Goal: Task Accomplishment & Management: Use online tool/utility

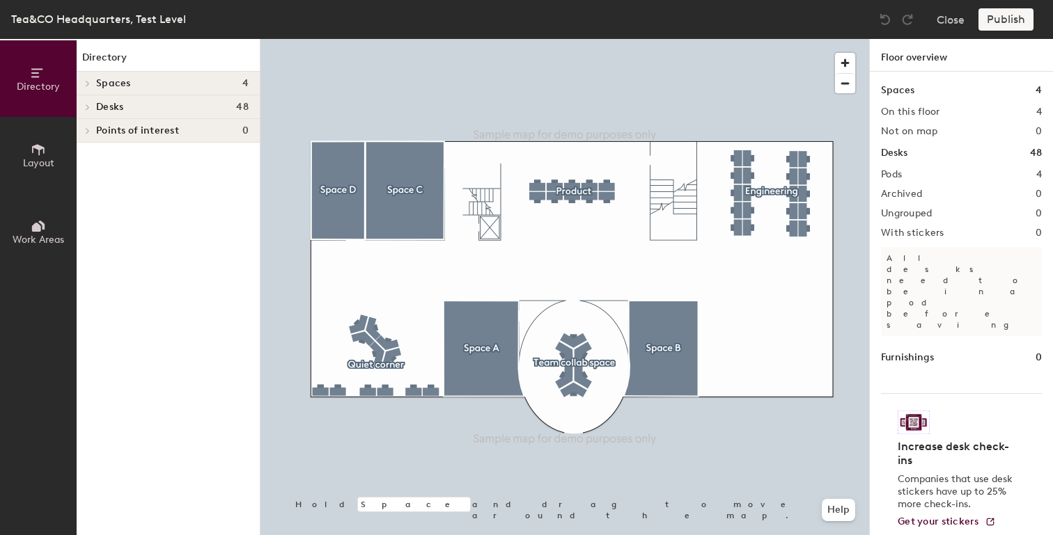
click at [56, 159] on button "Layout" at bounding box center [38, 155] width 77 height 77
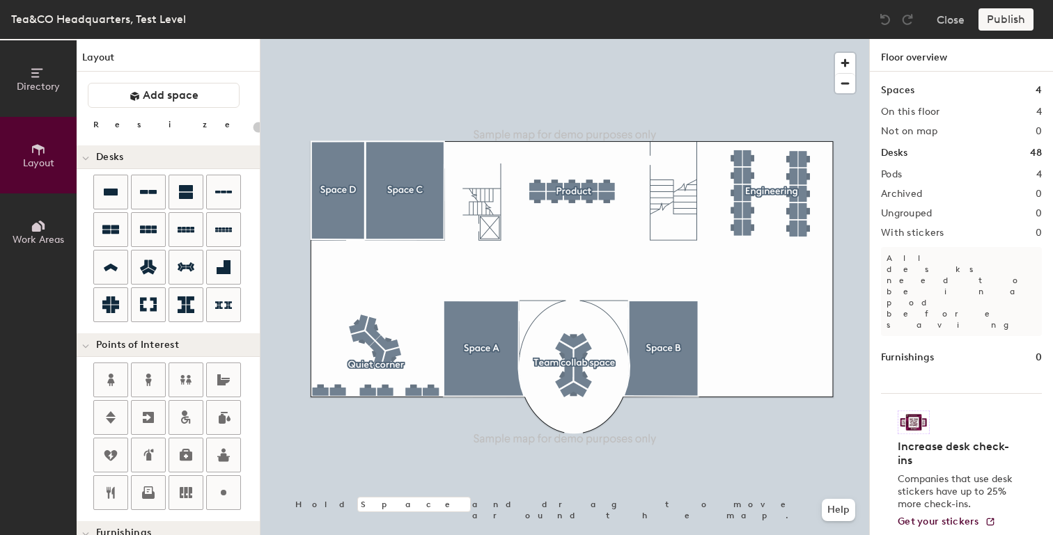
click at [32, 72] on icon at bounding box center [36, 72] width 11 height 9
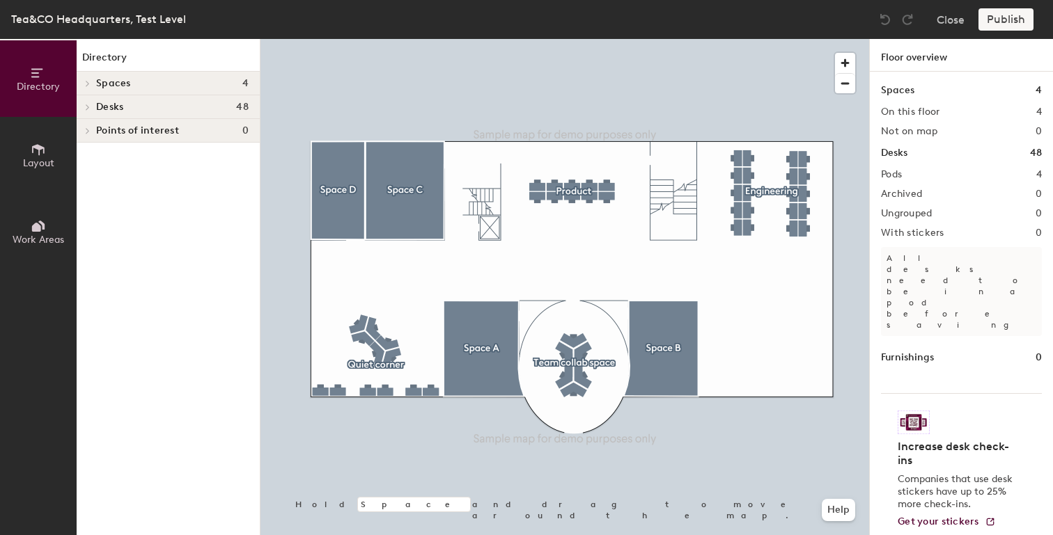
click at [140, 83] on h4 "Spaces 4" at bounding box center [172, 83] width 152 height 11
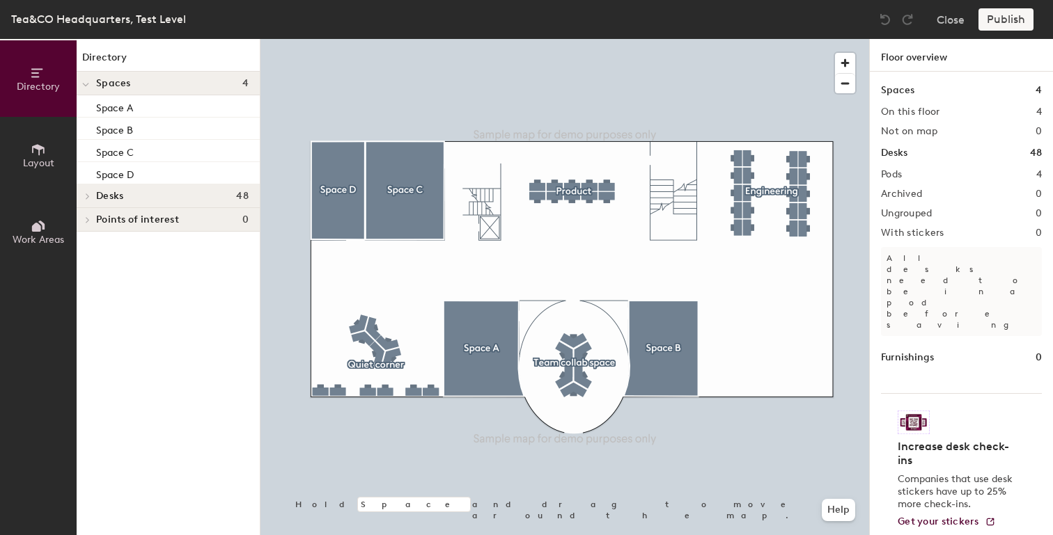
click at [122, 196] on span "Desks" at bounding box center [109, 196] width 27 height 11
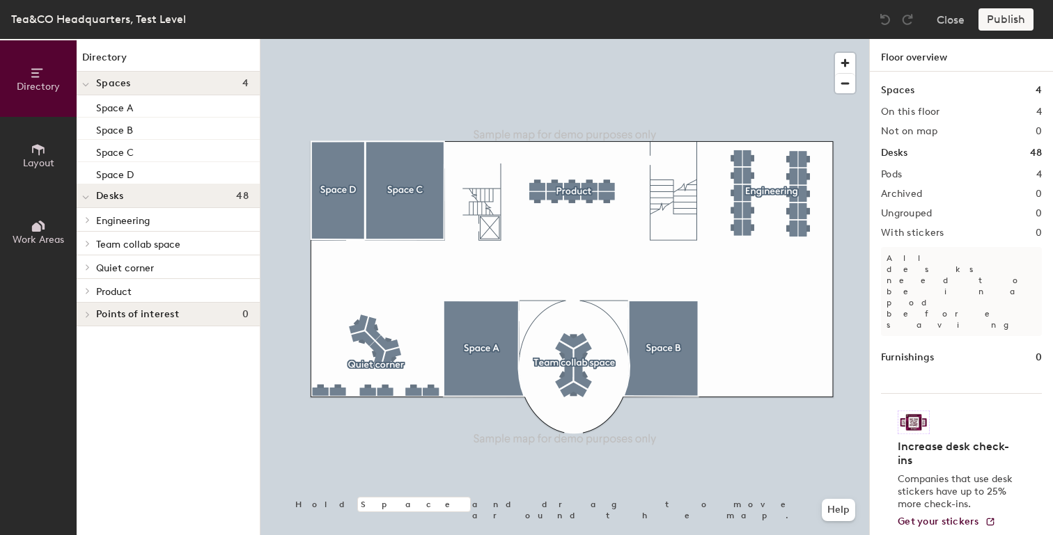
click at [91, 222] on span at bounding box center [87, 220] width 12 height 7
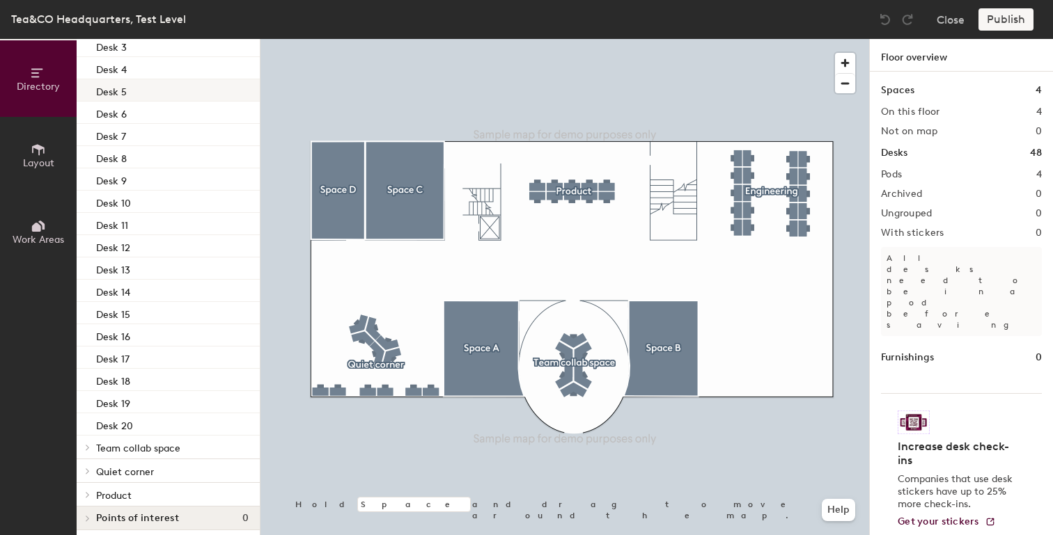
scroll to position [248, 0]
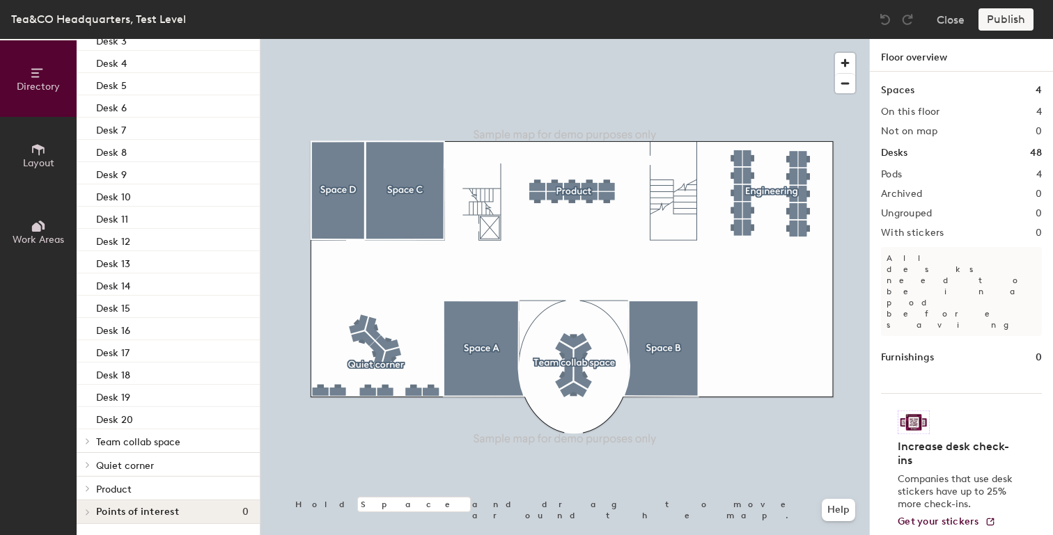
click at [98, 438] on span "Team collab space" at bounding box center [138, 443] width 84 height 12
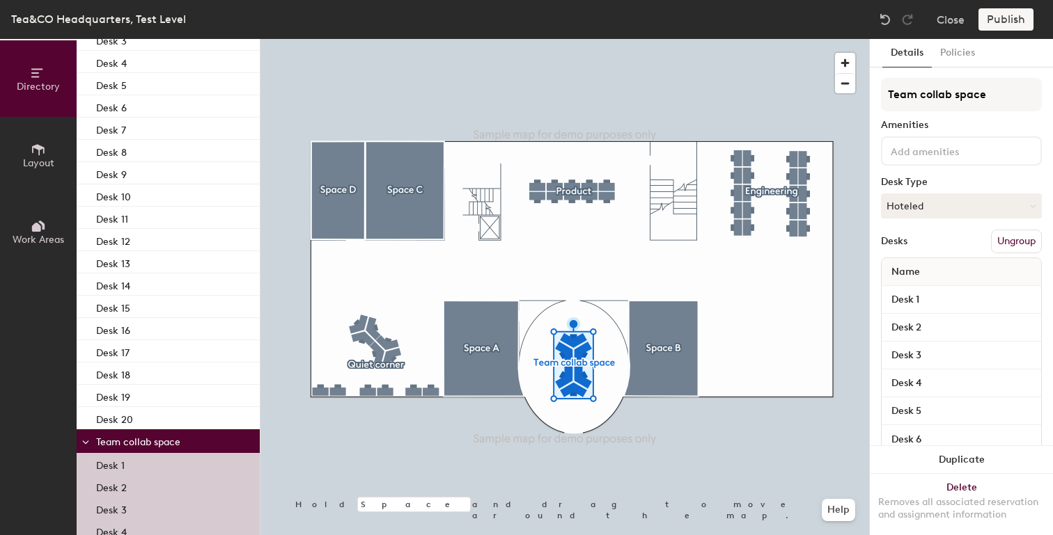
click at [93, 441] on div at bounding box center [86, 441] width 18 height 23
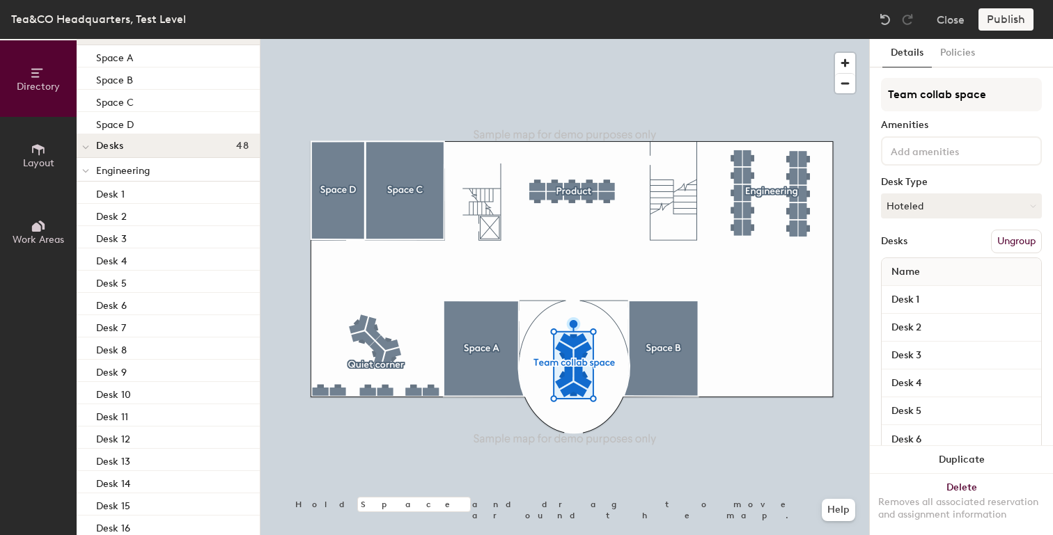
scroll to position [0, 0]
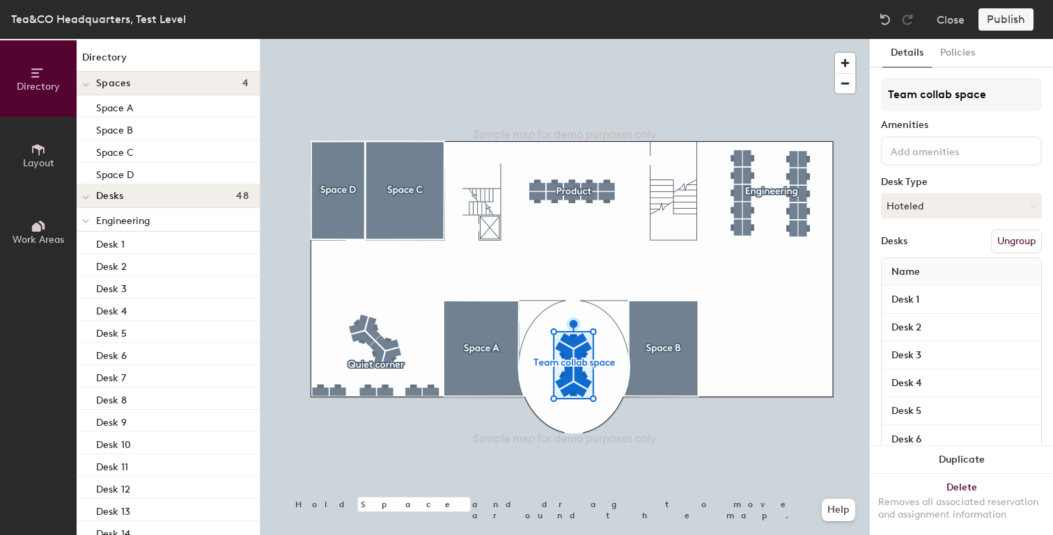
click at [90, 222] on div at bounding box center [86, 219] width 18 height 23
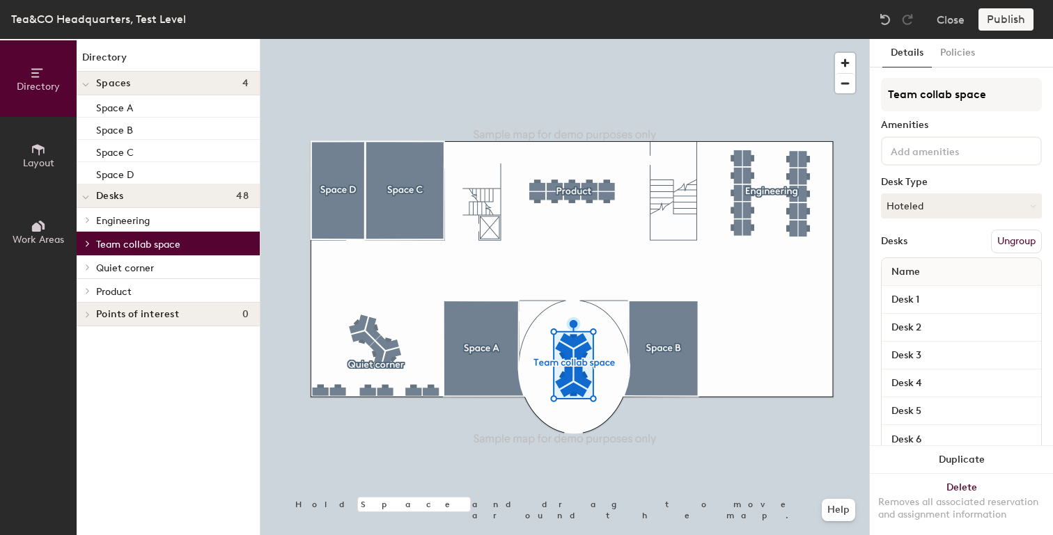
click at [86, 198] on icon at bounding box center [85, 198] width 7 height 6
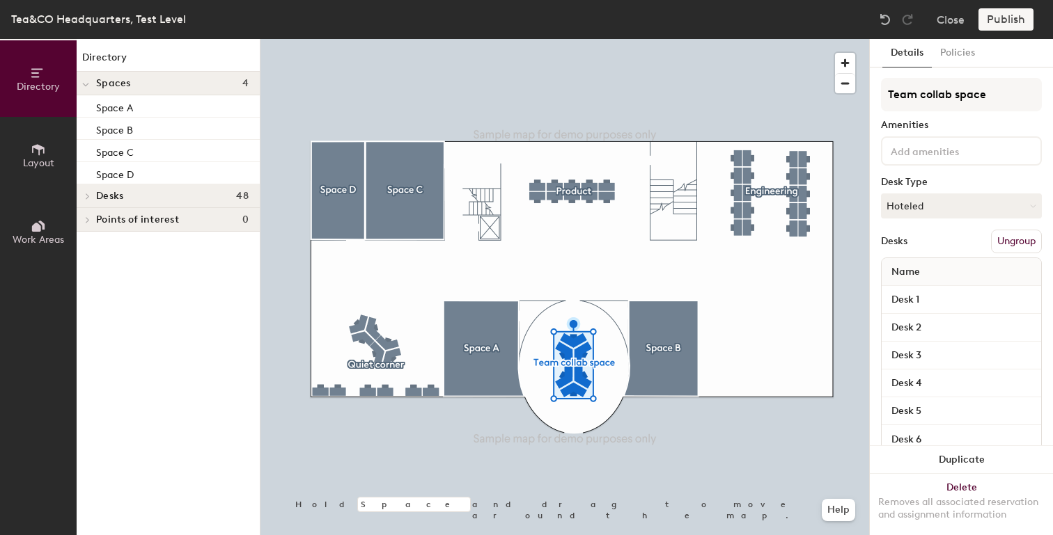
click at [91, 193] on span at bounding box center [87, 196] width 12 height 7
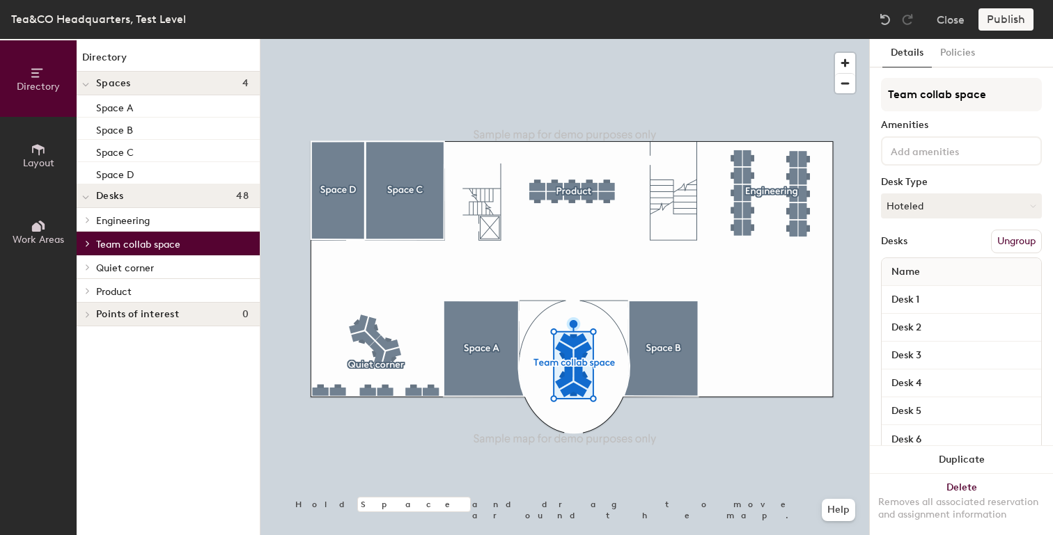
click at [89, 265] on icon at bounding box center [88, 267] width 6 height 7
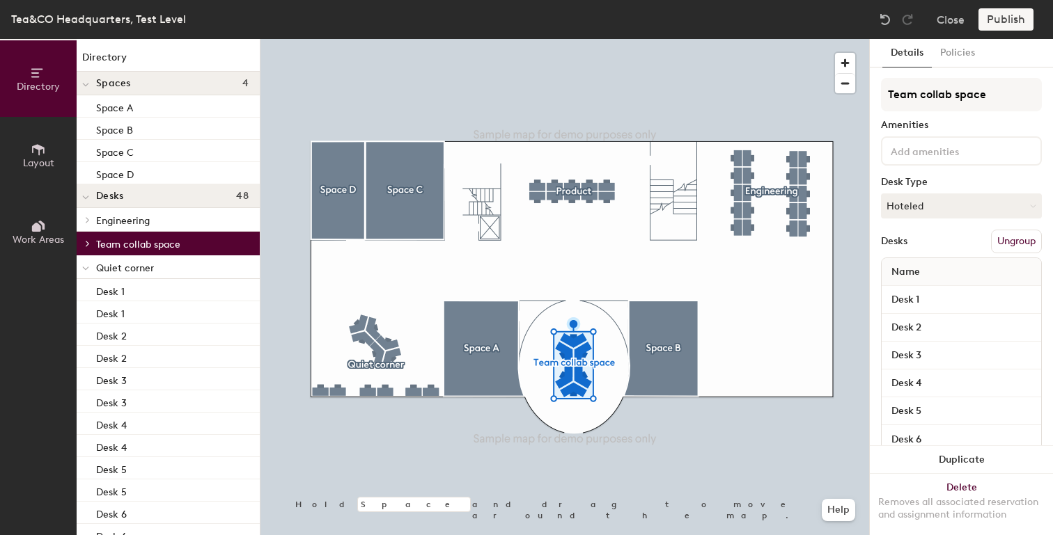
click at [89, 265] on div at bounding box center [86, 267] width 18 height 23
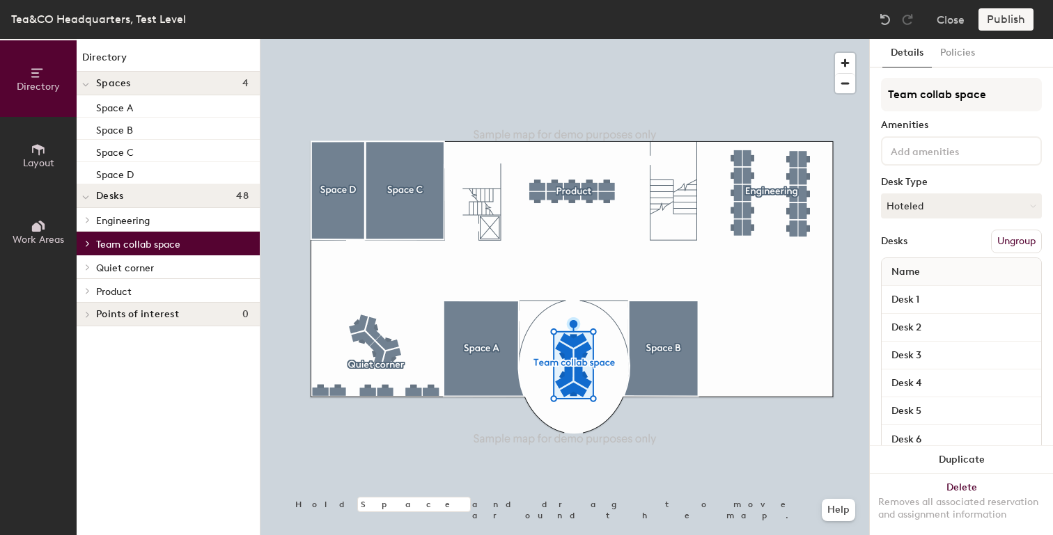
click at [93, 247] on div at bounding box center [86, 243] width 18 height 23
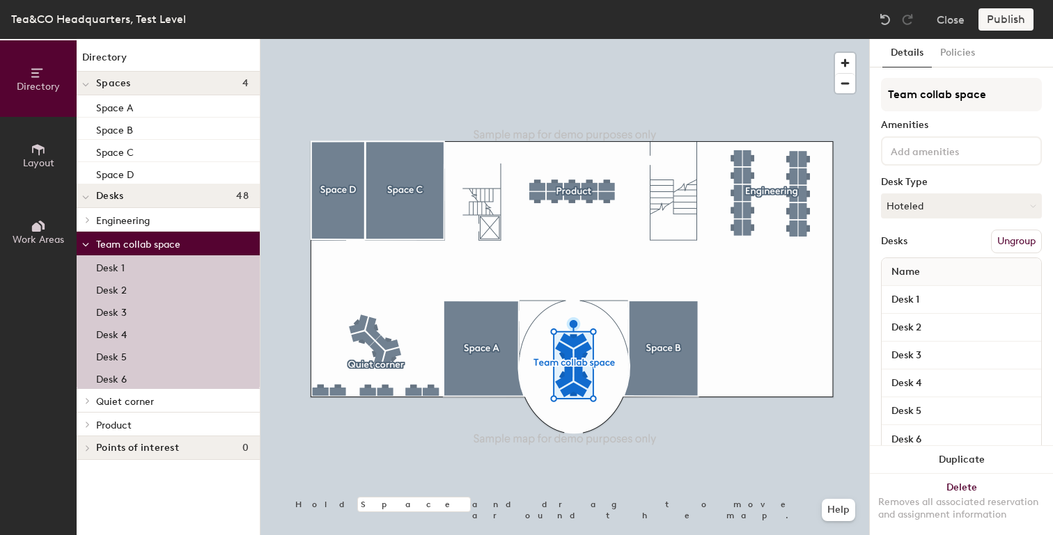
click at [91, 251] on div at bounding box center [86, 243] width 18 height 23
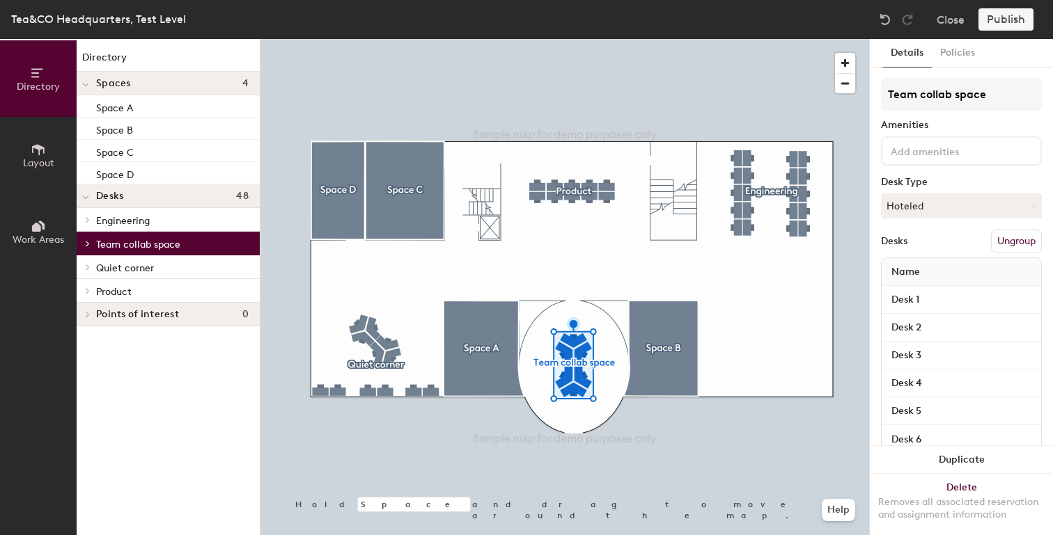
click at [95, 275] on div "Quiet corner" at bounding box center [168, 268] width 183 height 24
click at [89, 267] on icon at bounding box center [87, 268] width 3 height 6
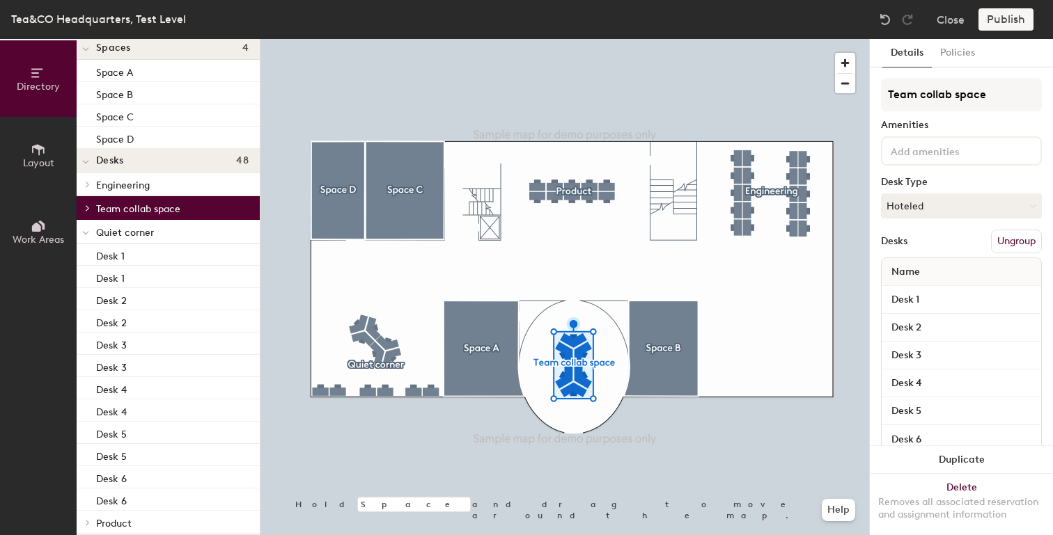
scroll to position [36, 0]
click at [97, 213] on span "Team collab space" at bounding box center [138, 209] width 84 height 12
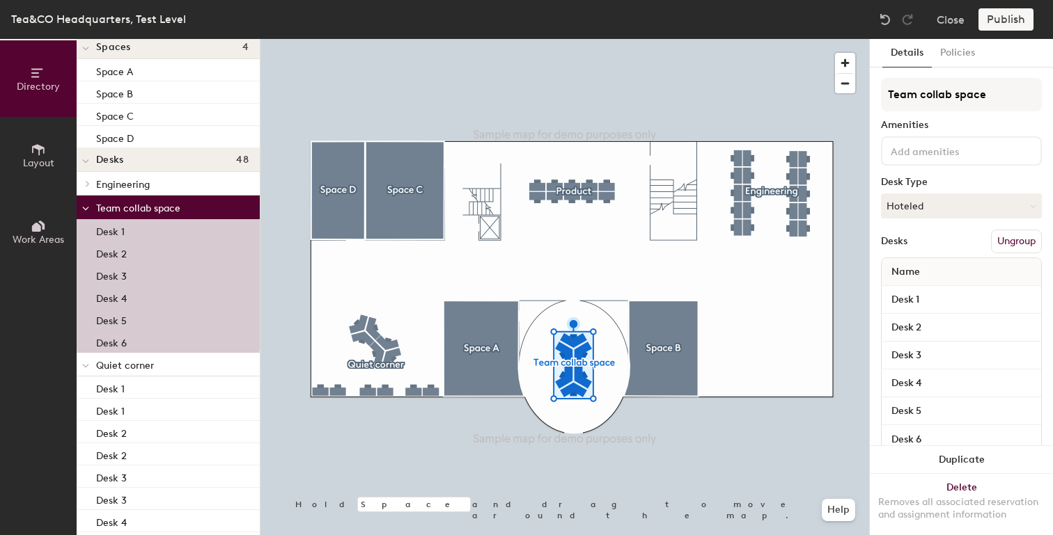
click at [89, 212] on div at bounding box center [86, 207] width 18 height 23
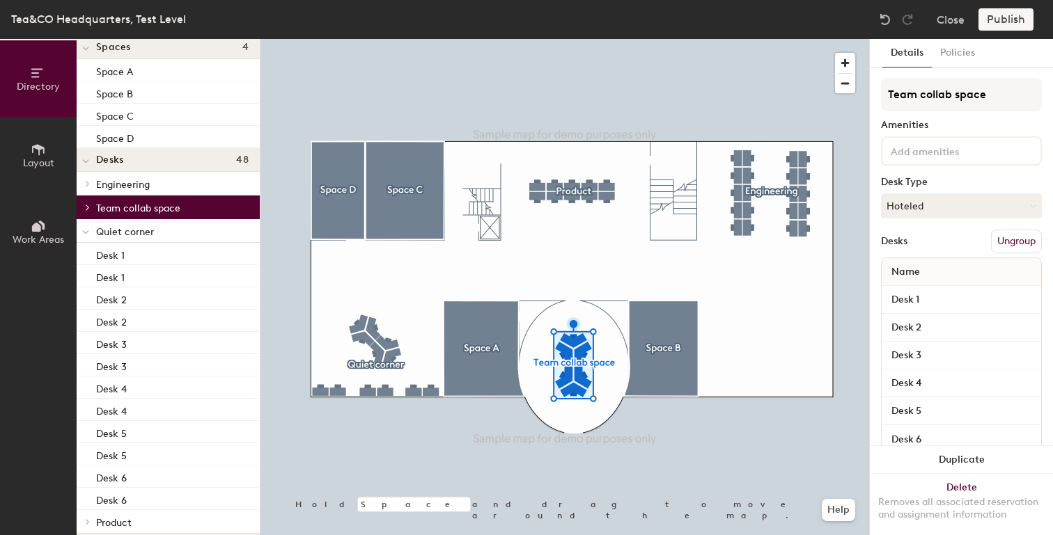
click at [90, 230] on div at bounding box center [86, 230] width 18 height 23
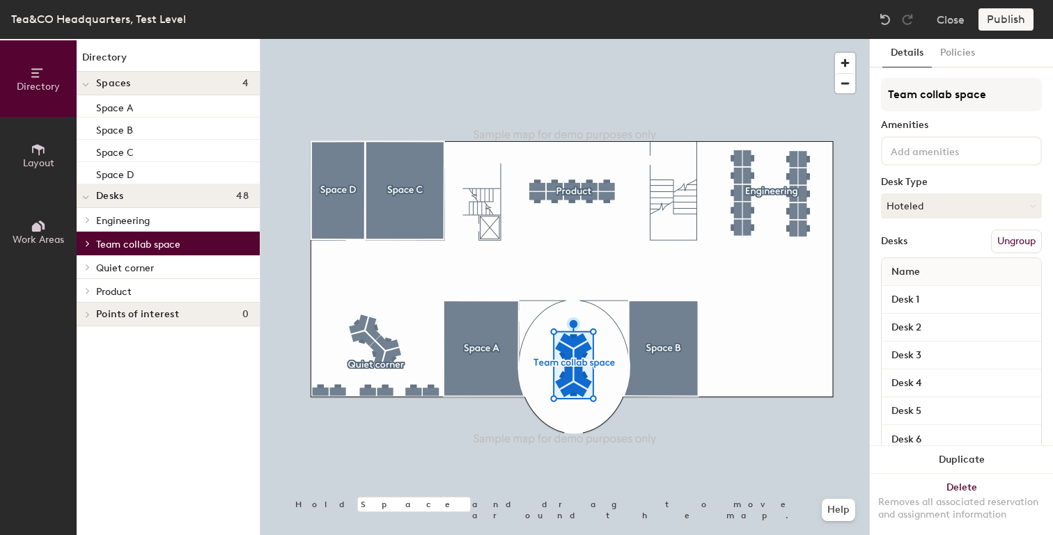
scroll to position [0, 0]
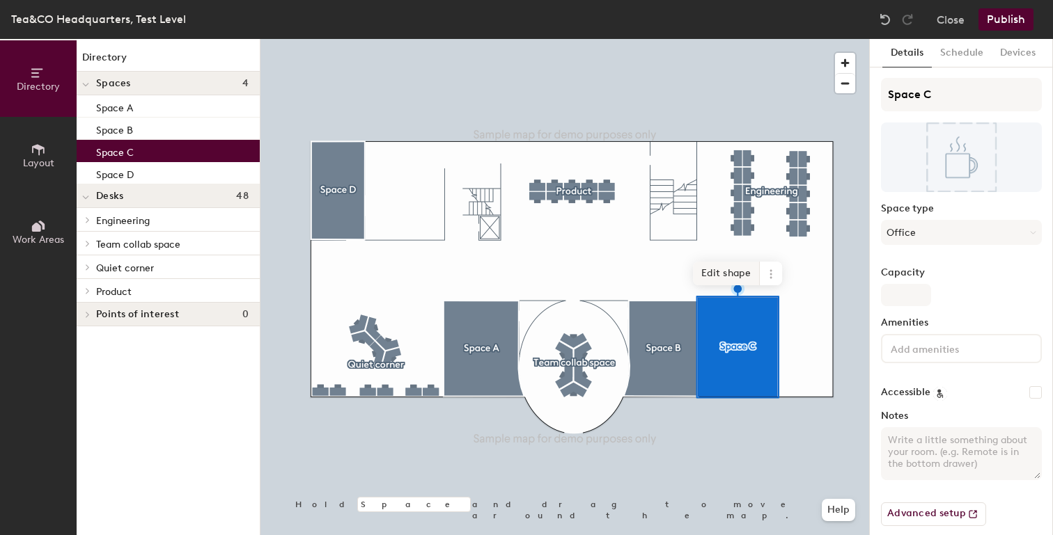
click at [739, 269] on span "Edit shape" at bounding box center [726, 274] width 67 height 24
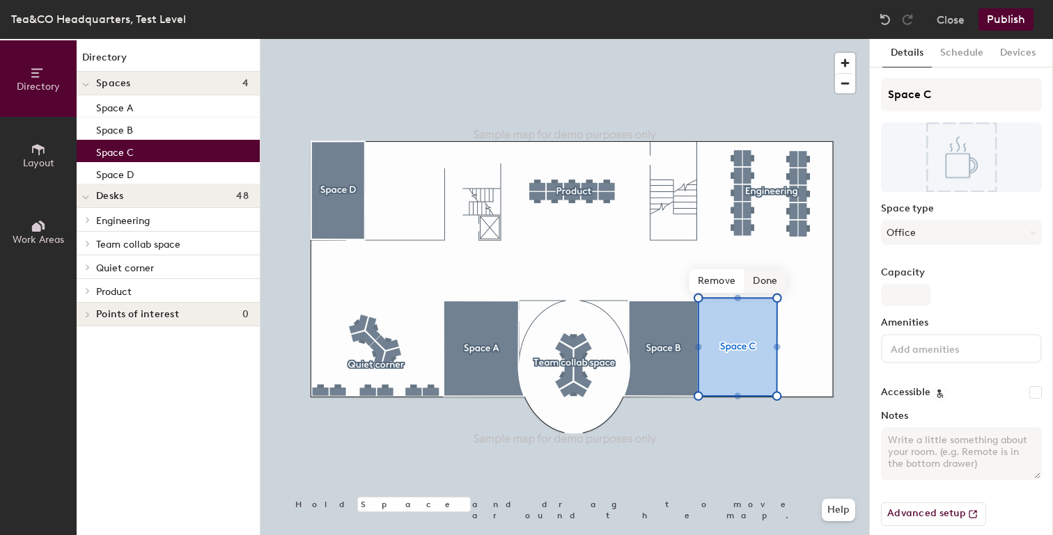
click at [762, 287] on span "Done" at bounding box center [764, 281] width 41 height 24
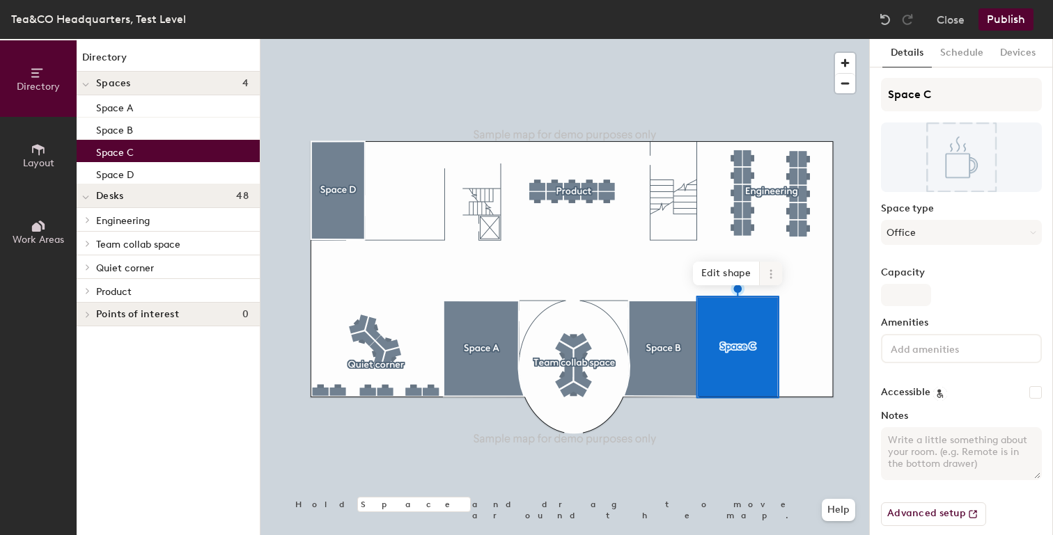
click at [766, 281] on span at bounding box center [771, 274] width 22 height 24
click at [739, 265] on span "Edit shape" at bounding box center [726, 274] width 67 height 24
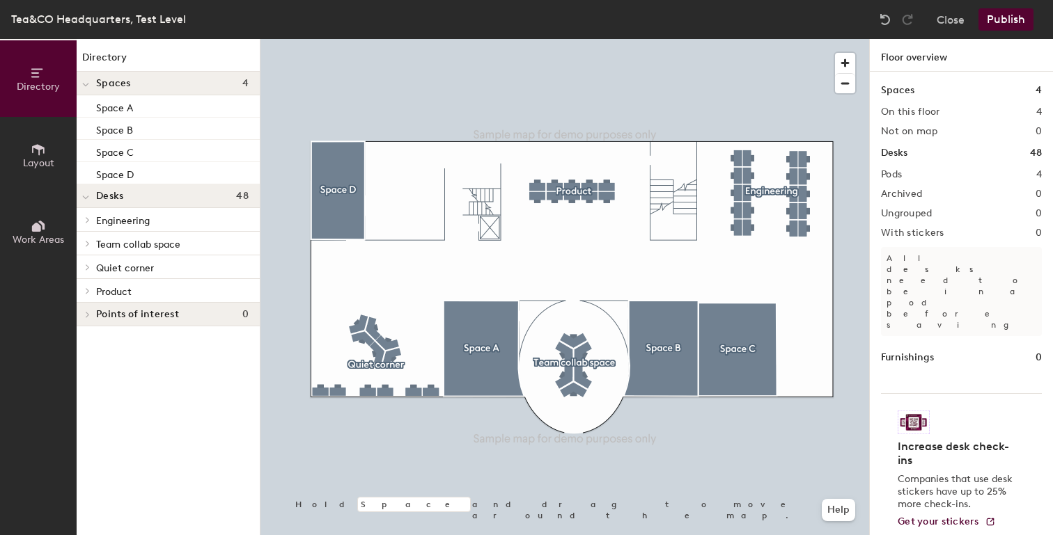
click at [993, 105] on div "Spaces 4 On this floor 4 Not on map 0 Desks 48 Pods 4 Archived 0 Ungrouped 0 Wi…" at bounding box center [961, 320] width 183 height 496
click at [42, 174] on button "Layout" at bounding box center [38, 155] width 77 height 77
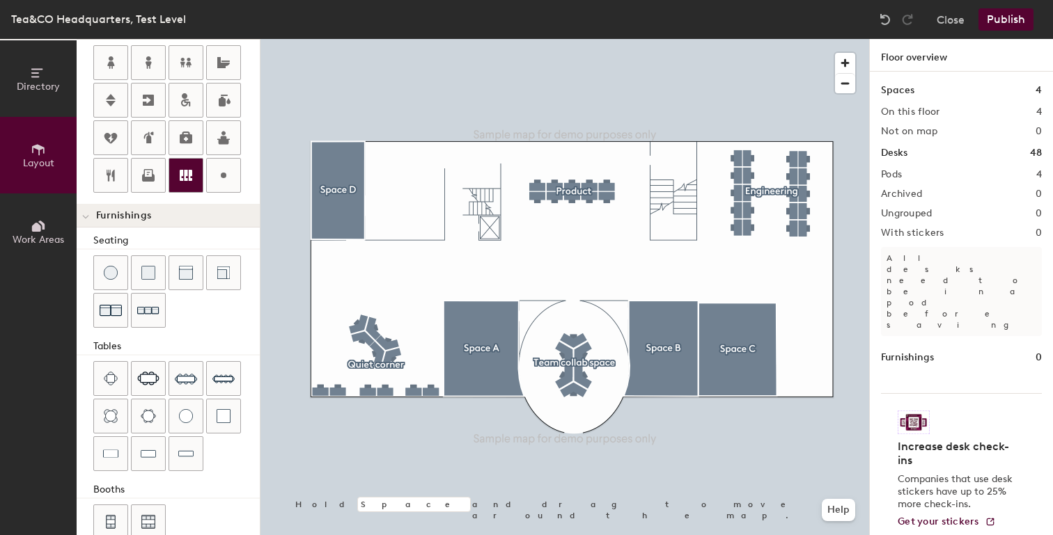
scroll to position [344, 0]
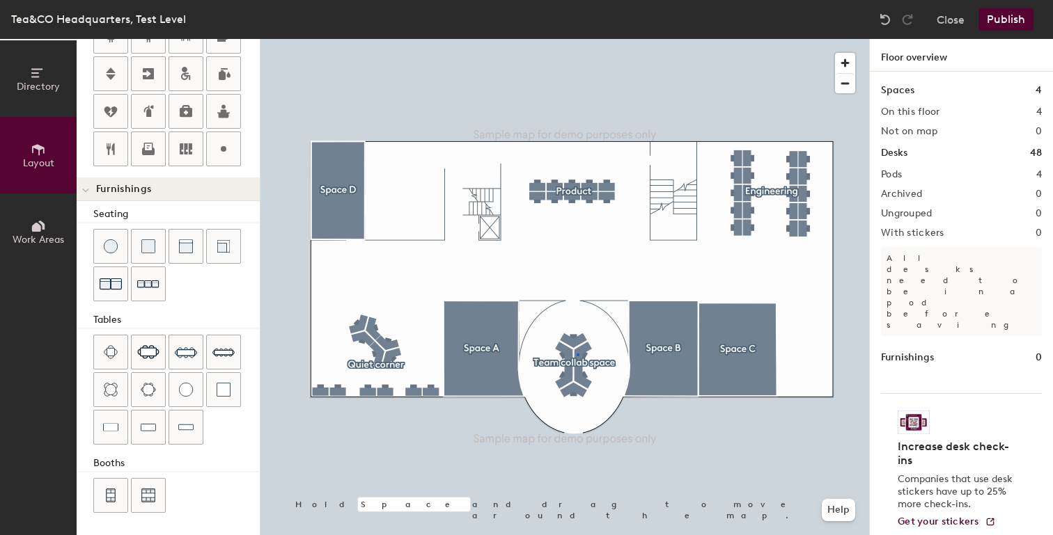
click at [576, 39] on div at bounding box center [564, 39] width 608 height 0
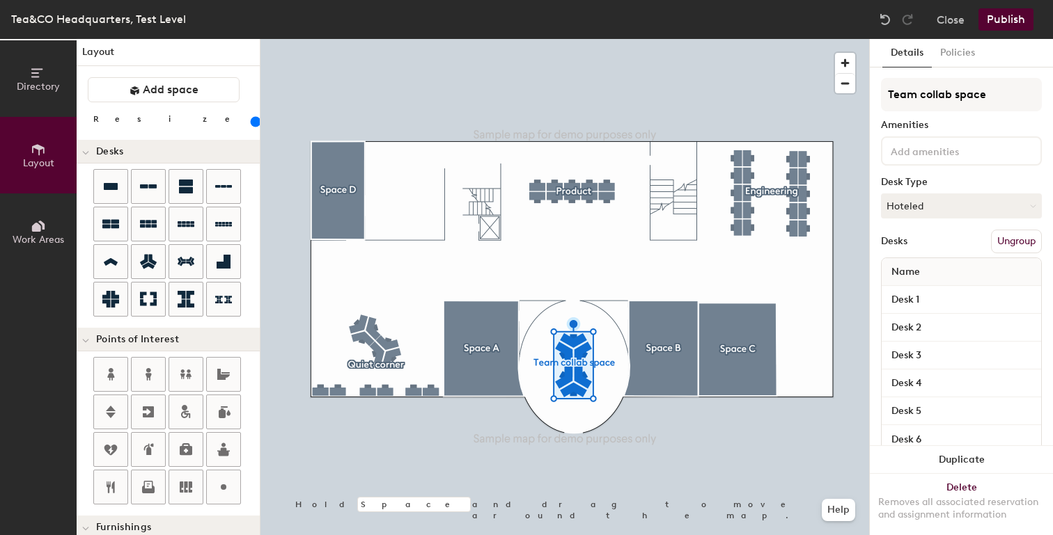
scroll to position [0, 0]
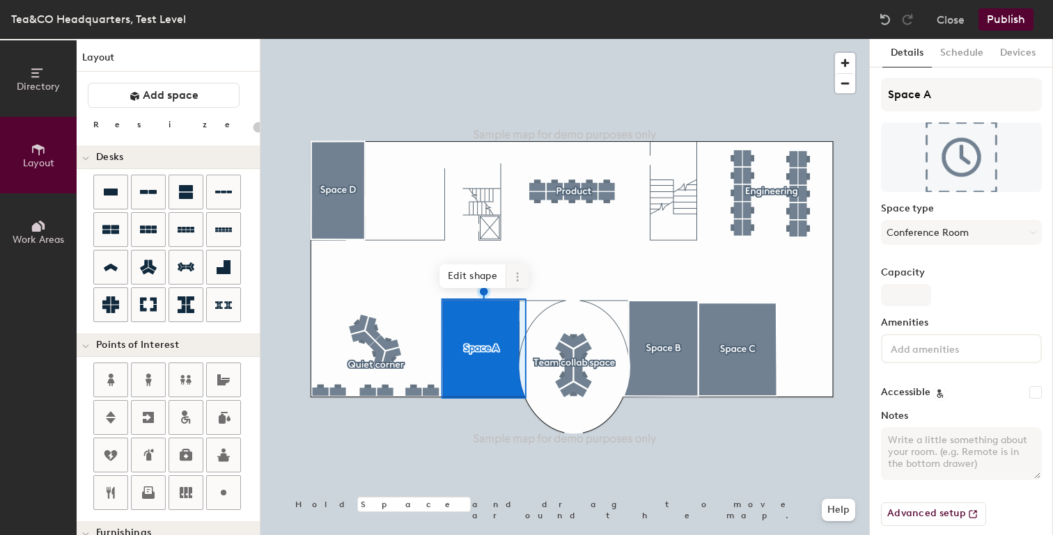
click at [542, 39] on div at bounding box center [564, 39] width 608 height 0
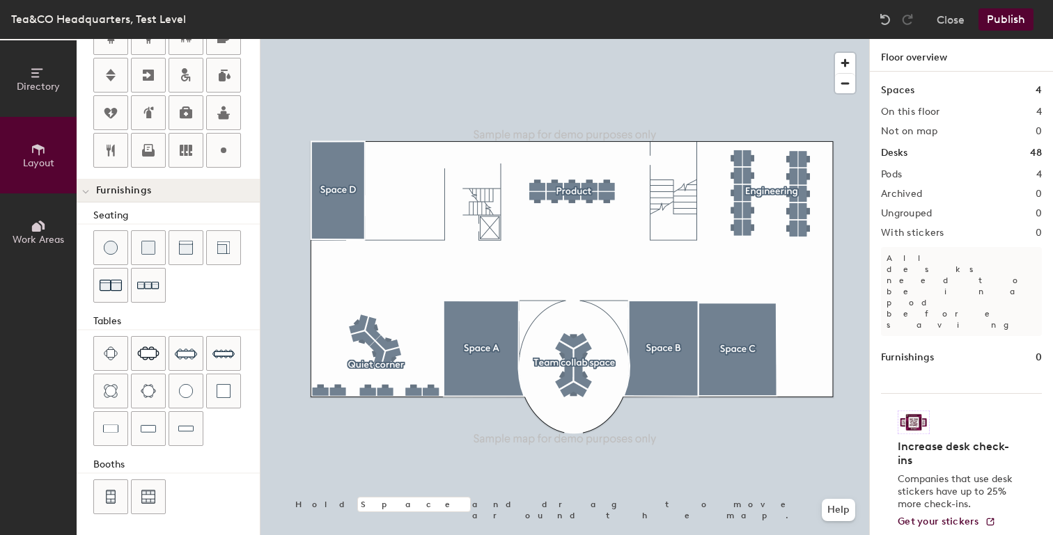
scroll to position [344, 0]
click at [984, 517] on icon at bounding box center [989, 522] width 11 height 11
click at [957, 22] on button "Close" at bounding box center [950, 19] width 28 height 22
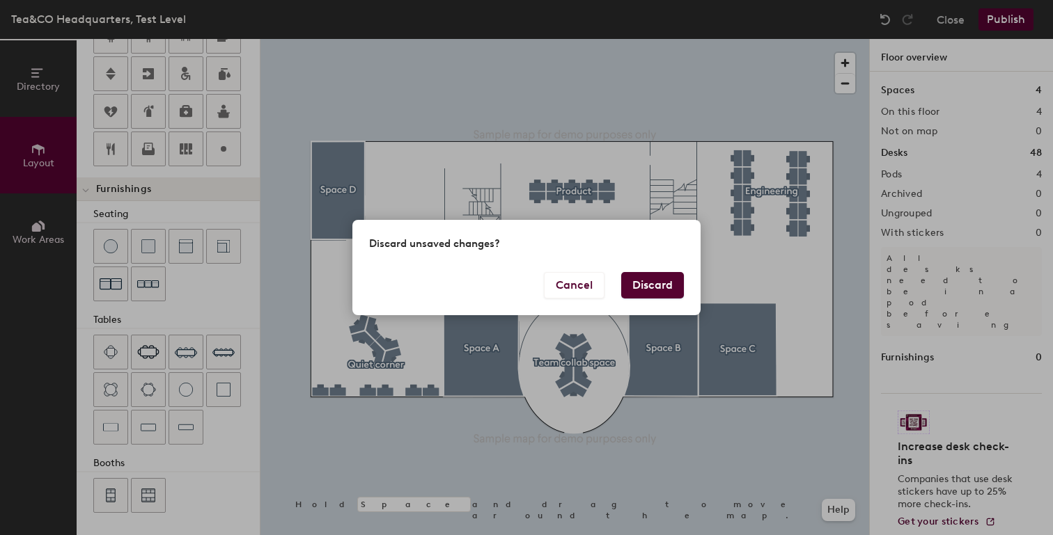
click at [640, 279] on button "Discard" at bounding box center [652, 285] width 63 height 26
type input "20"
